Goal: Information Seeking & Learning: Learn about a topic

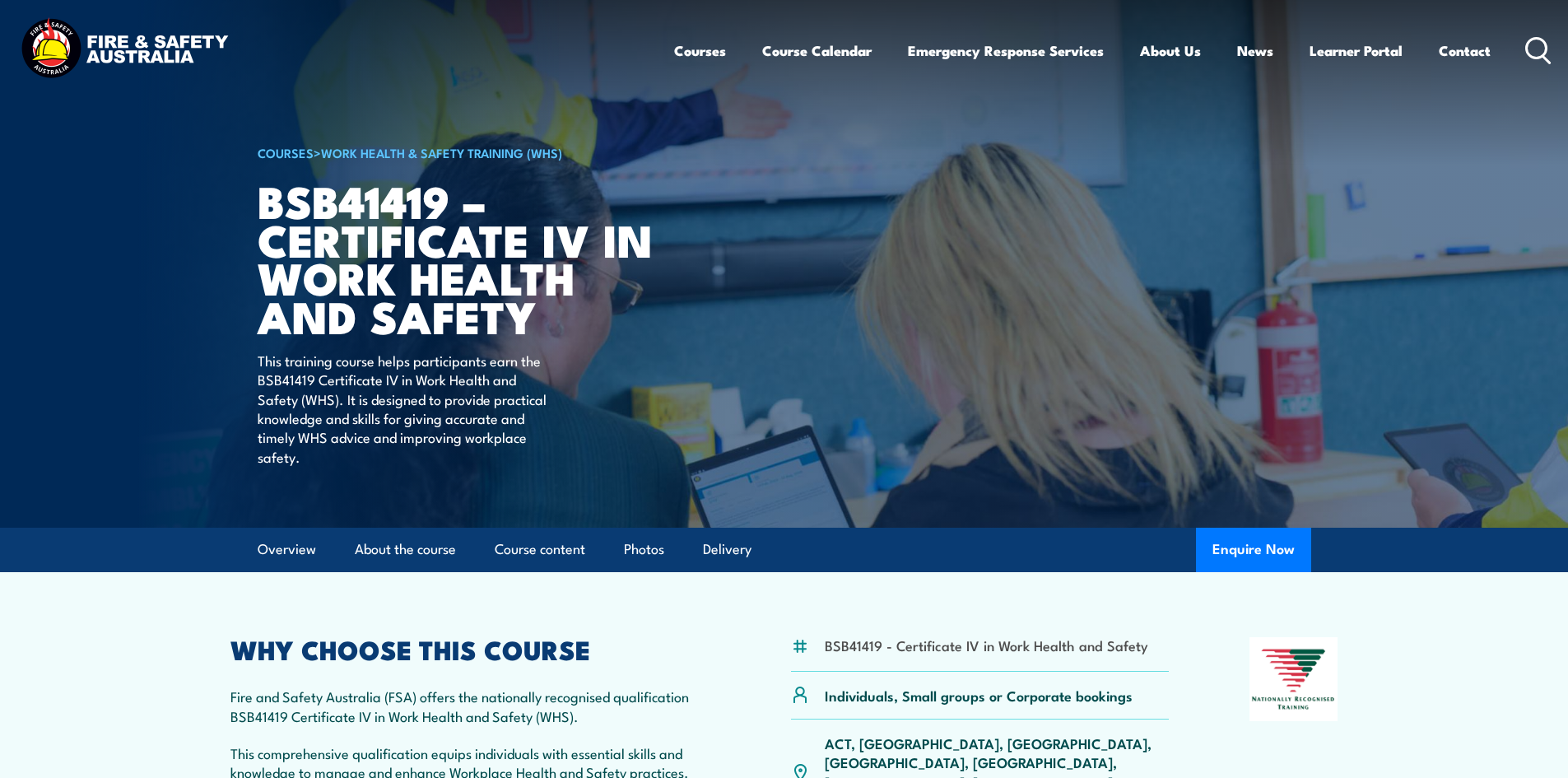
click at [1529, 54] on circle at bounding box center [1536, 47] width 20 height 20
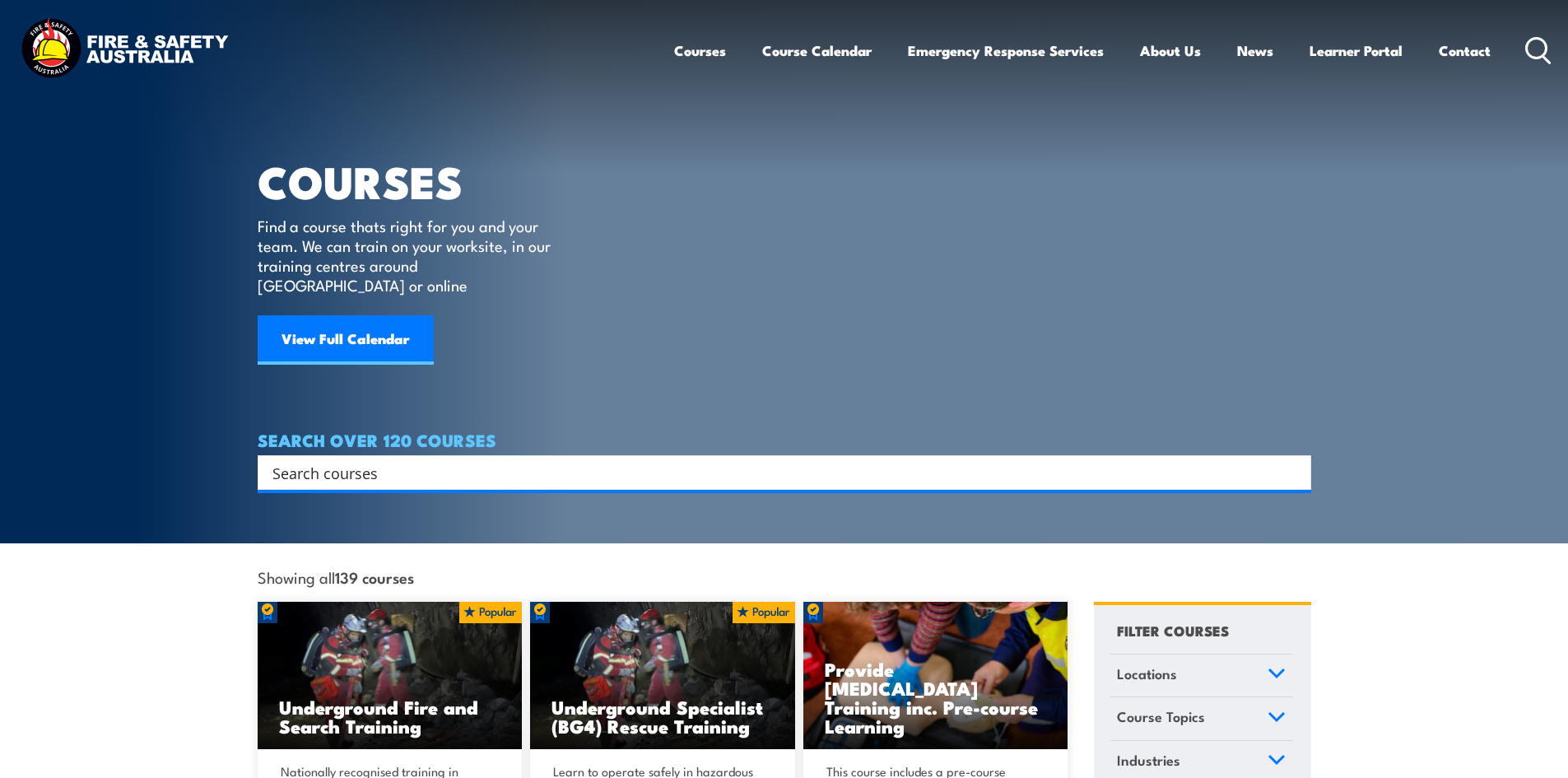
click at [354, 460] on input "Search input" at bounding box center [774, 472] width 1002 height 25
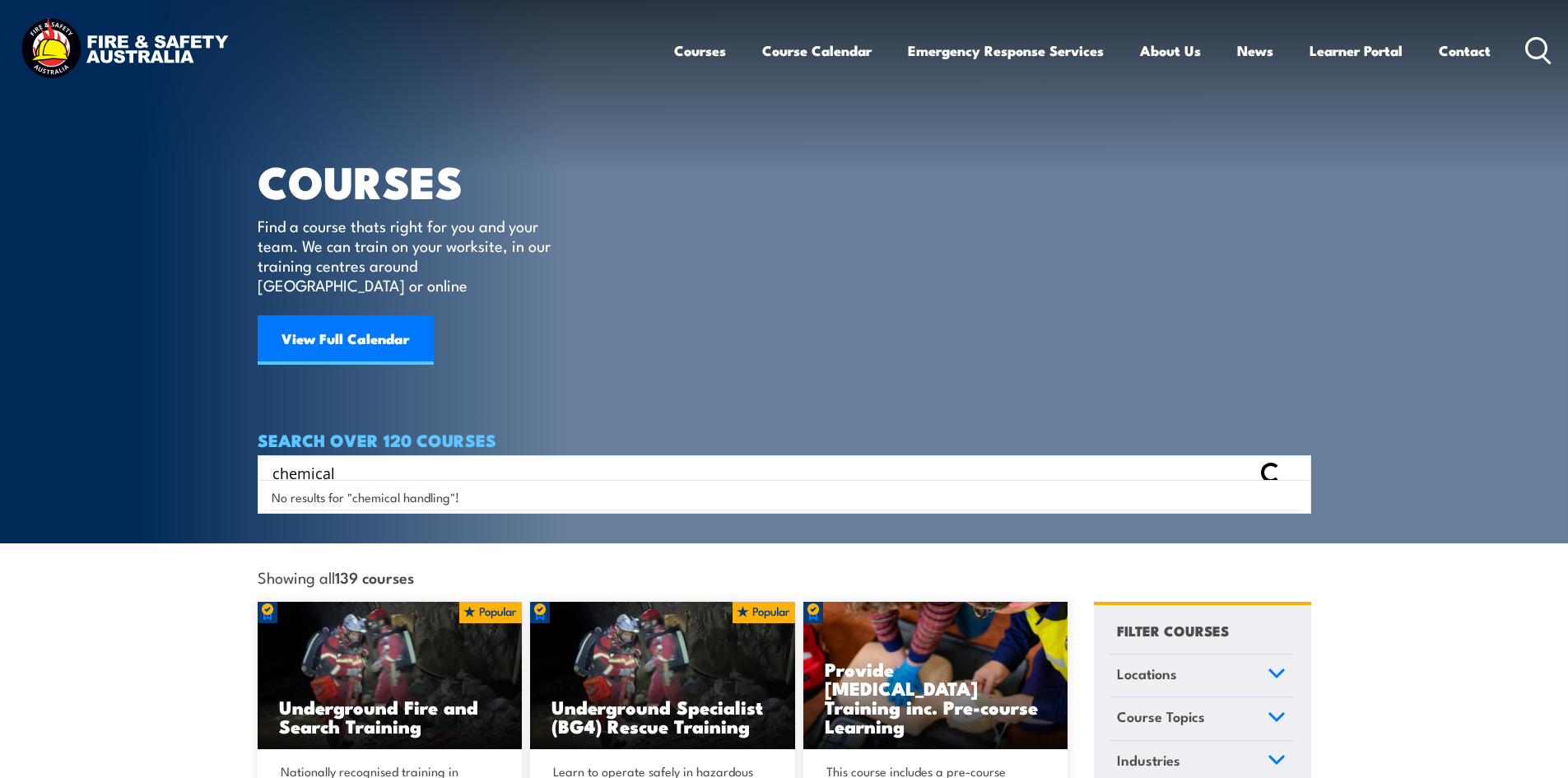
type input "chemical"
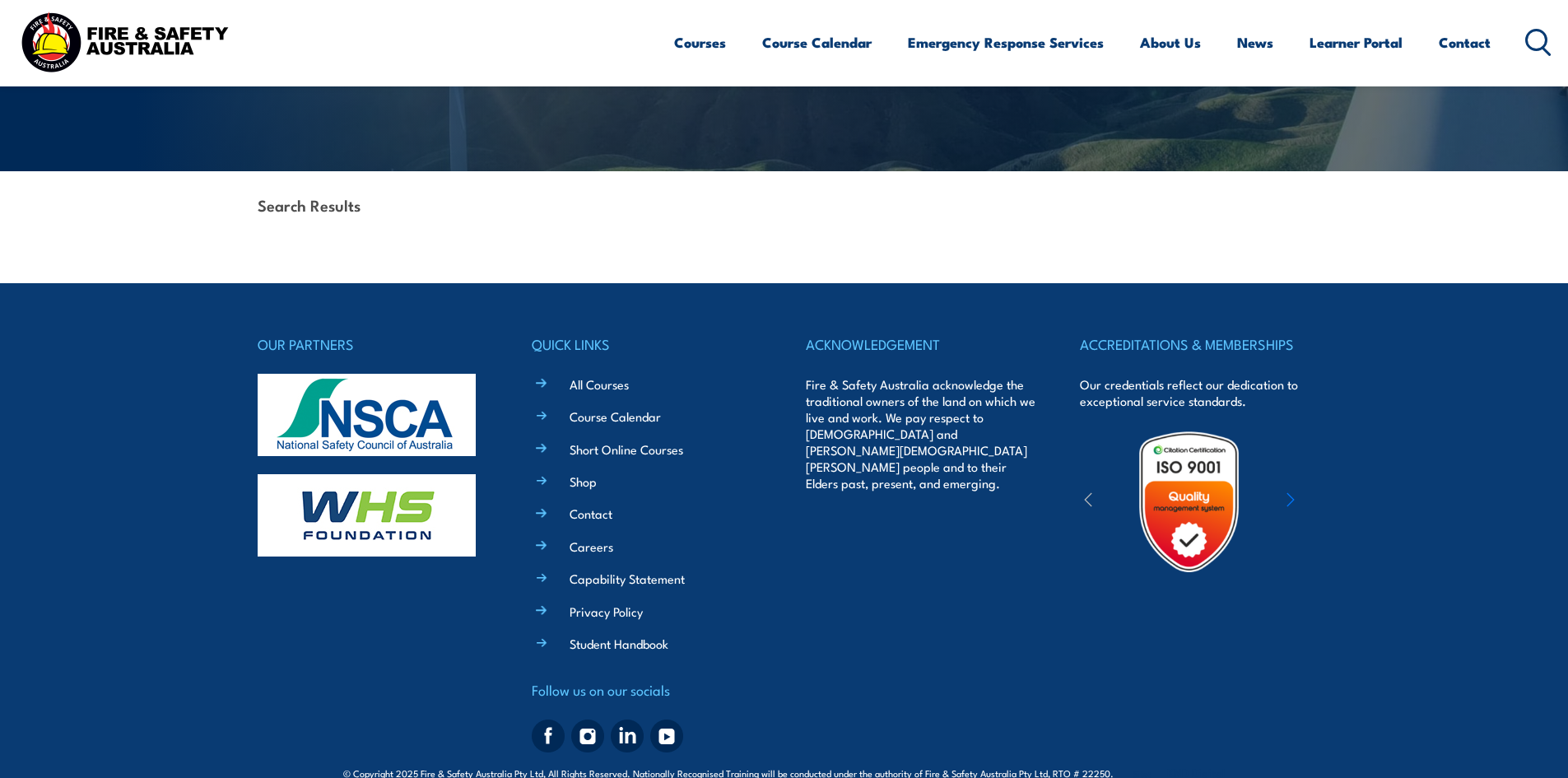
scroll to position [330, 0]
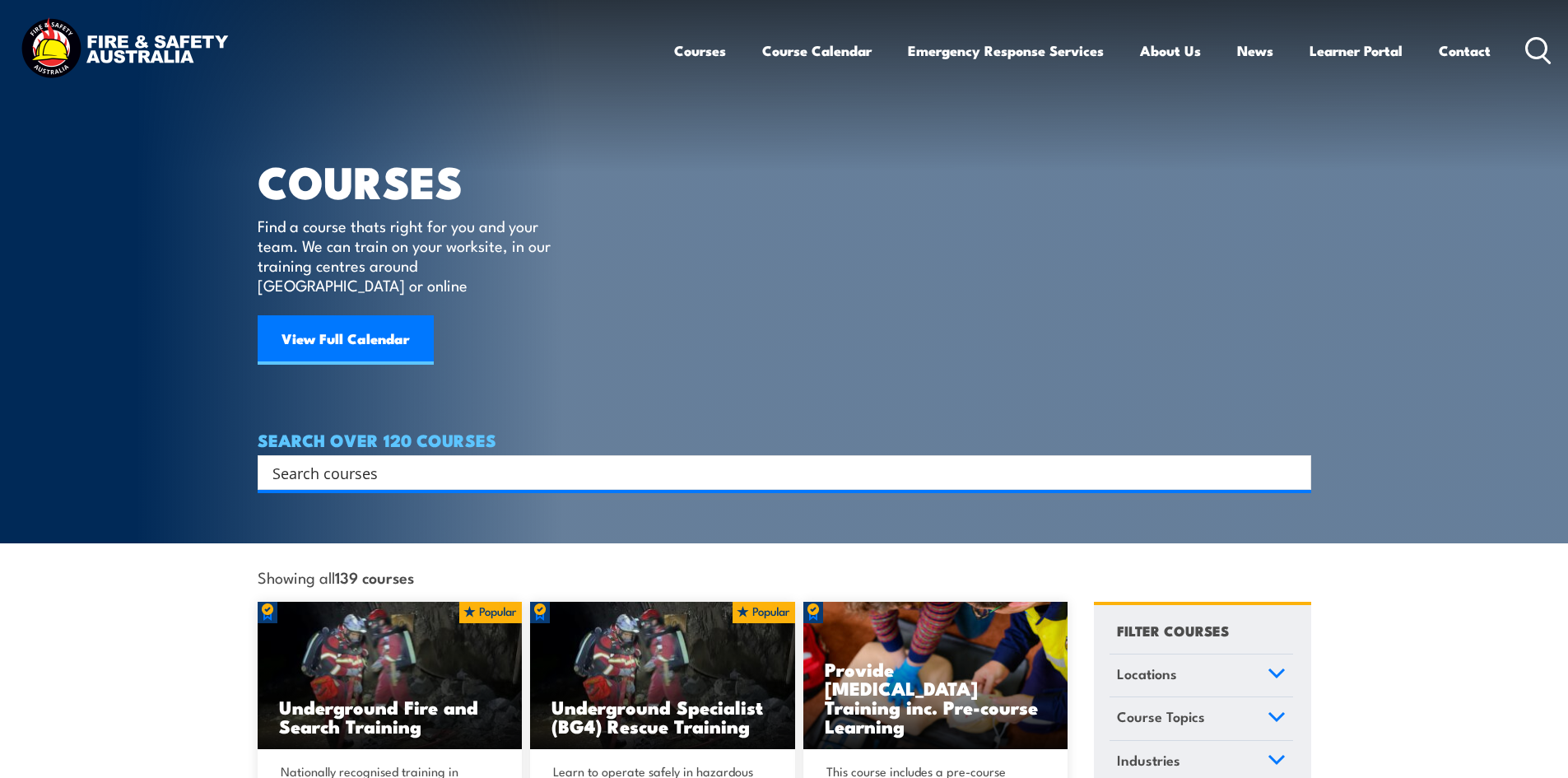
click at [386, 460] on input "Search input" at bounding box center [774, 472] width 1002 height 25
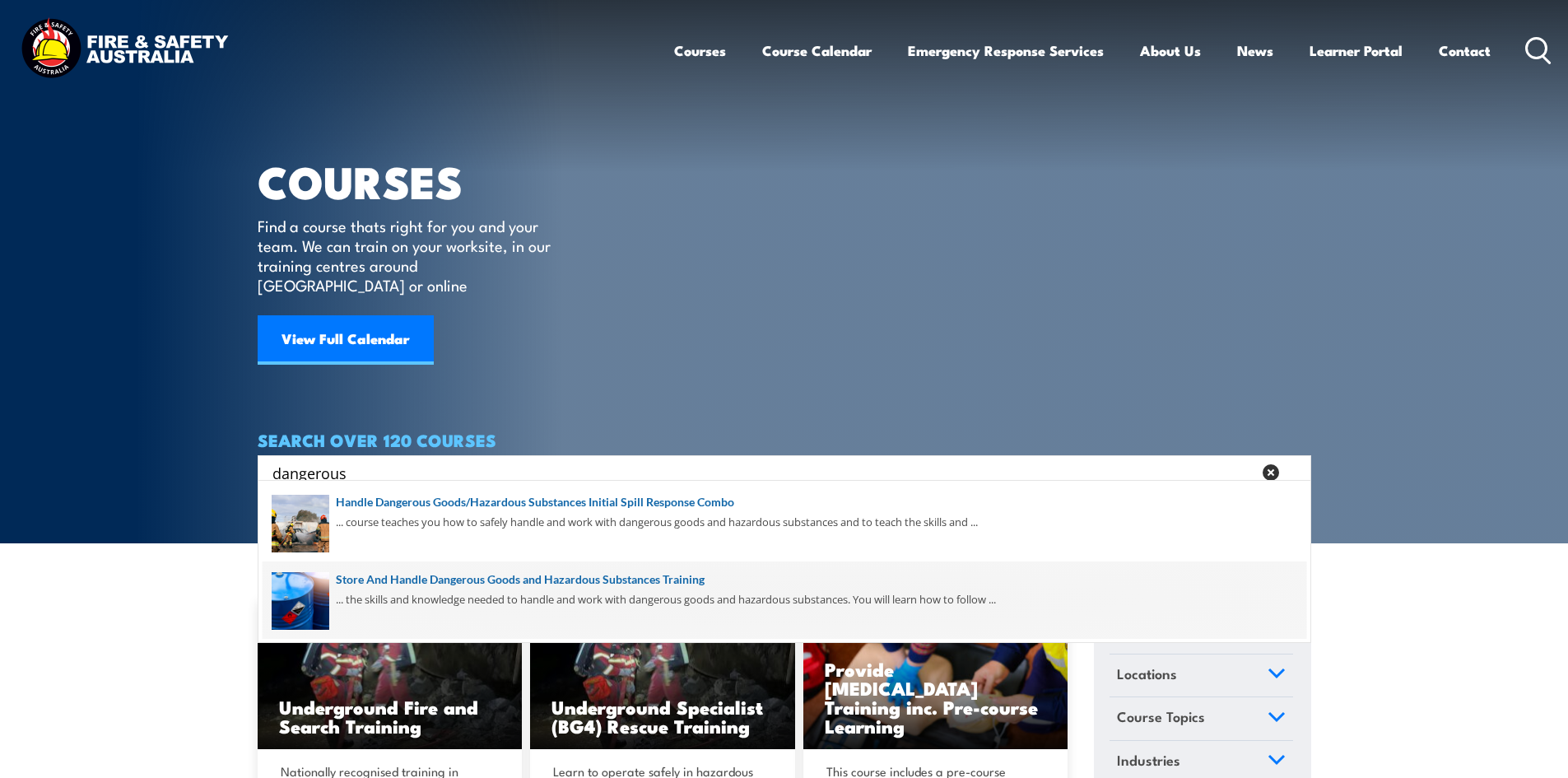
type input "dangerous"
click at [410, 581] on span at bounding box center [784, 600] width 1044 height 77
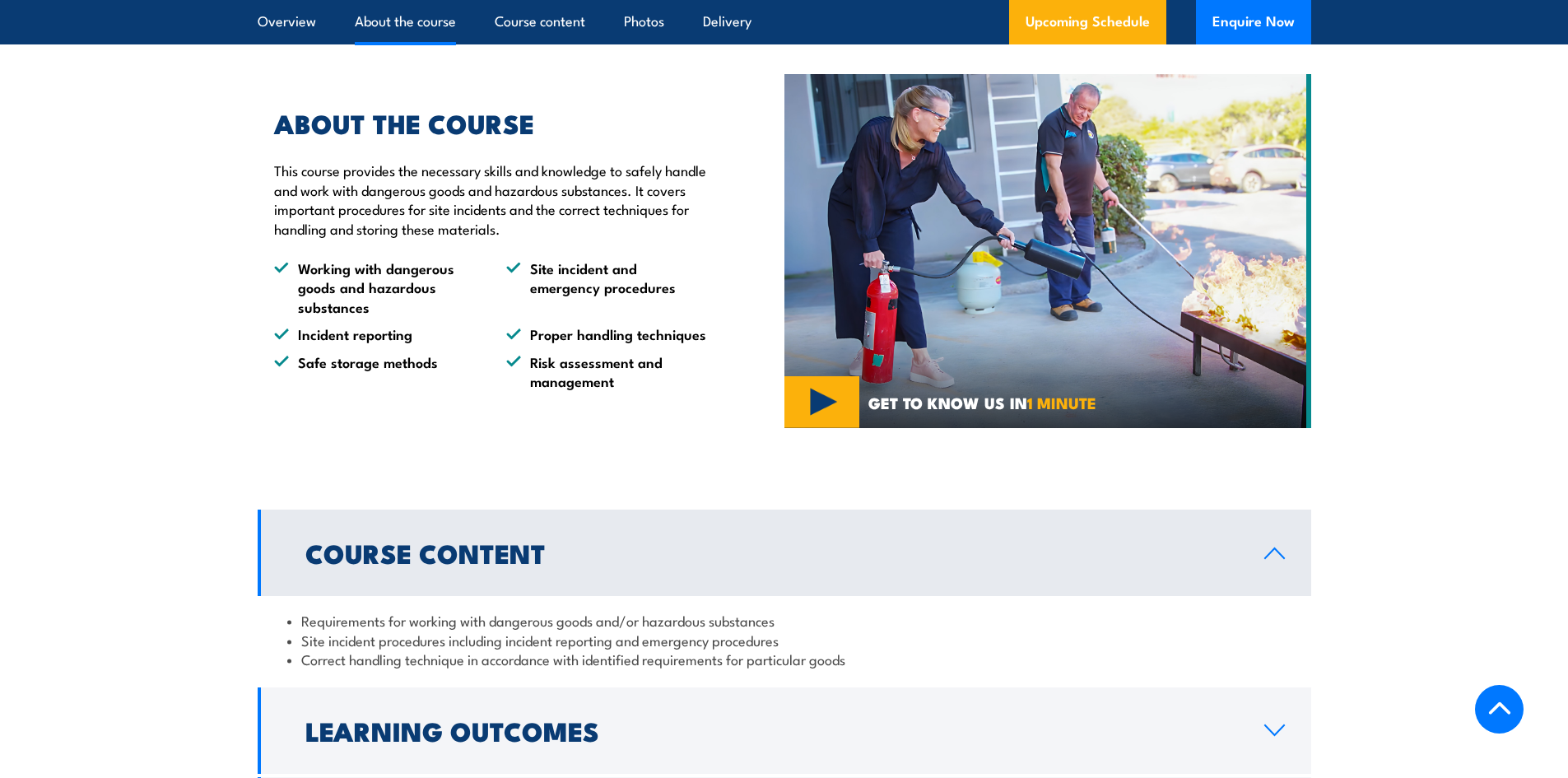
scroll to position [988, 0]
